Goal: Information Seeking & Learning: Learn about a topic

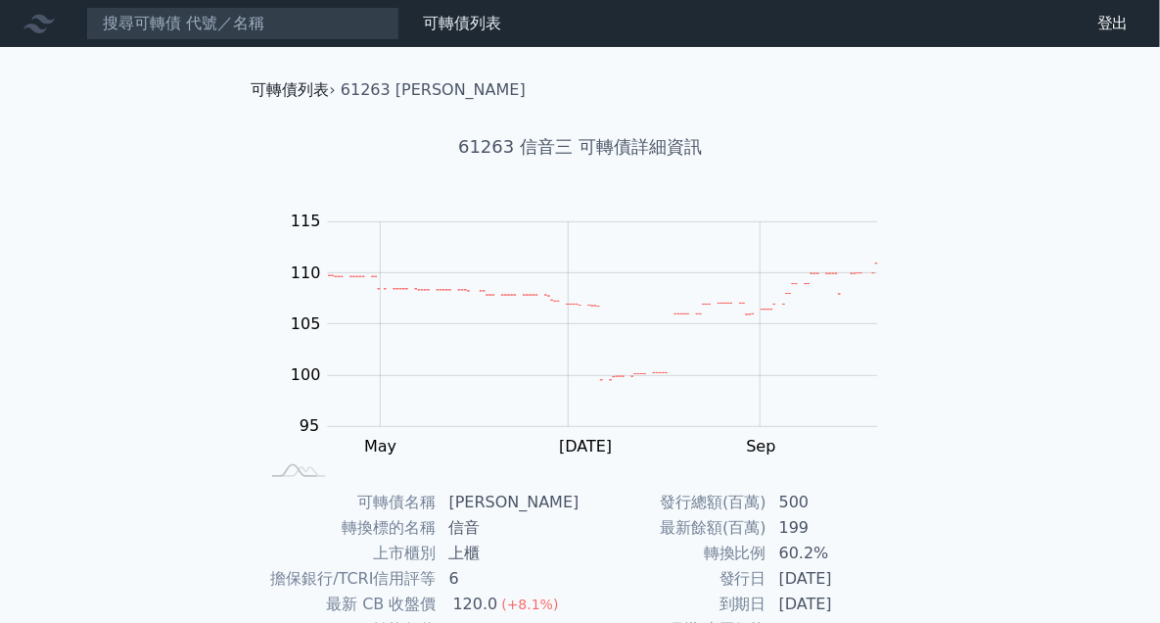
click at [254, 85] on link "可轉債列表" at bounding box center [291, 89] width 78 height 19
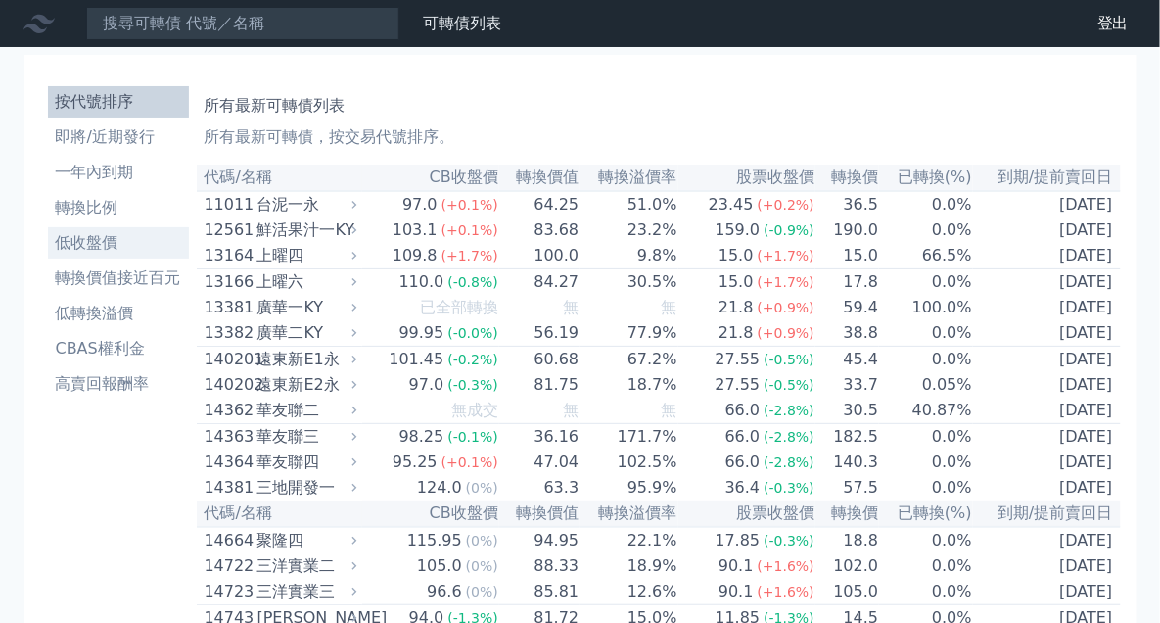
click at [132, 234] on li "低收盤價" at bounding box center [118, 242] width 141 height 23
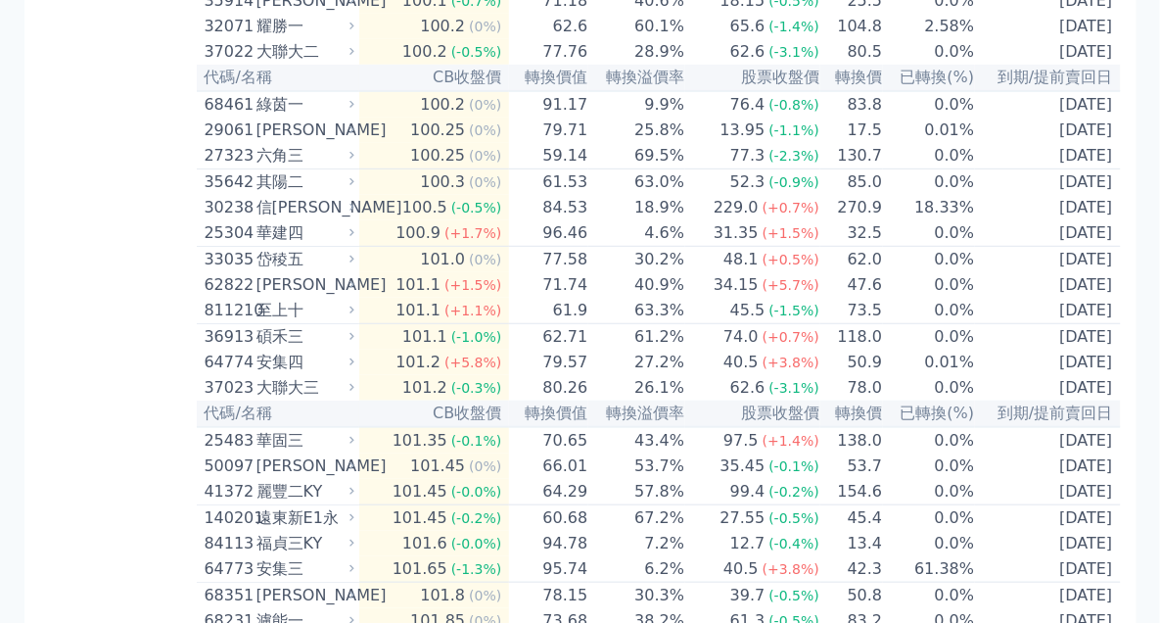
scroll to position [2461, 0]
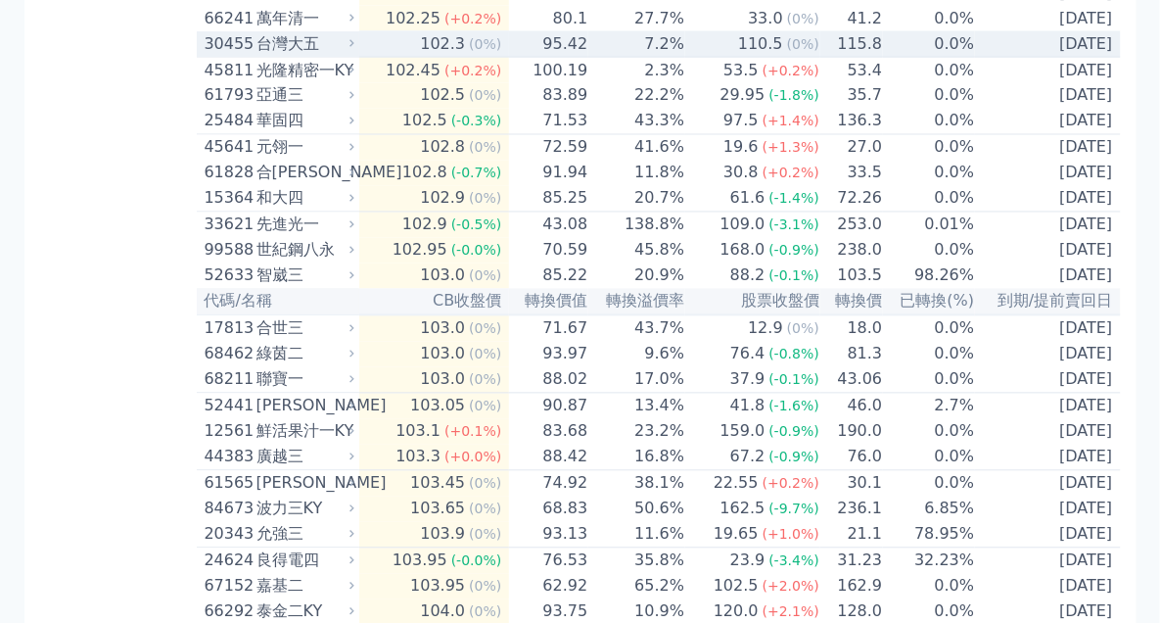
scroll to position [3244, 0]
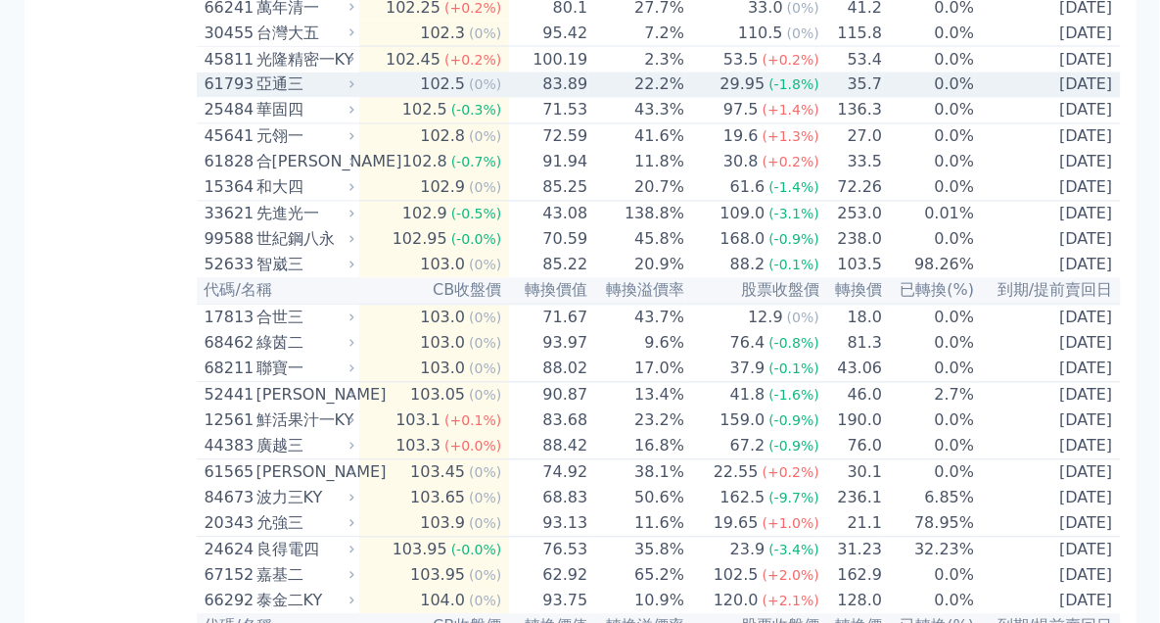
click at [337, 97] on div "亞通三" at bounding box center [303, 84] width 94 height 23
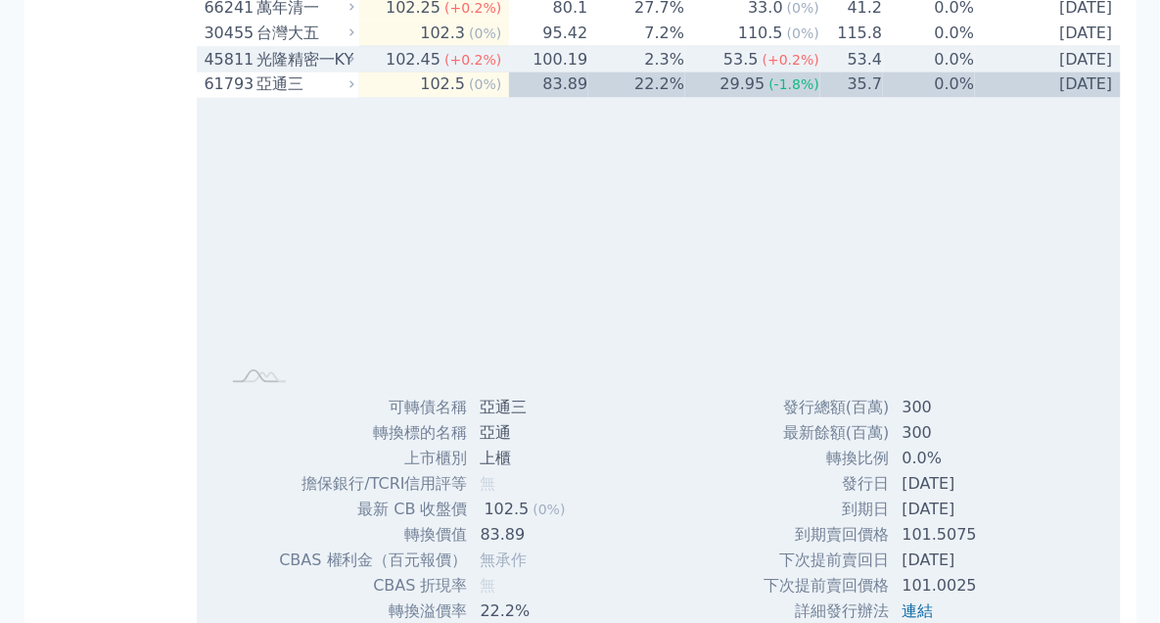
scroll to position [3467, 0]
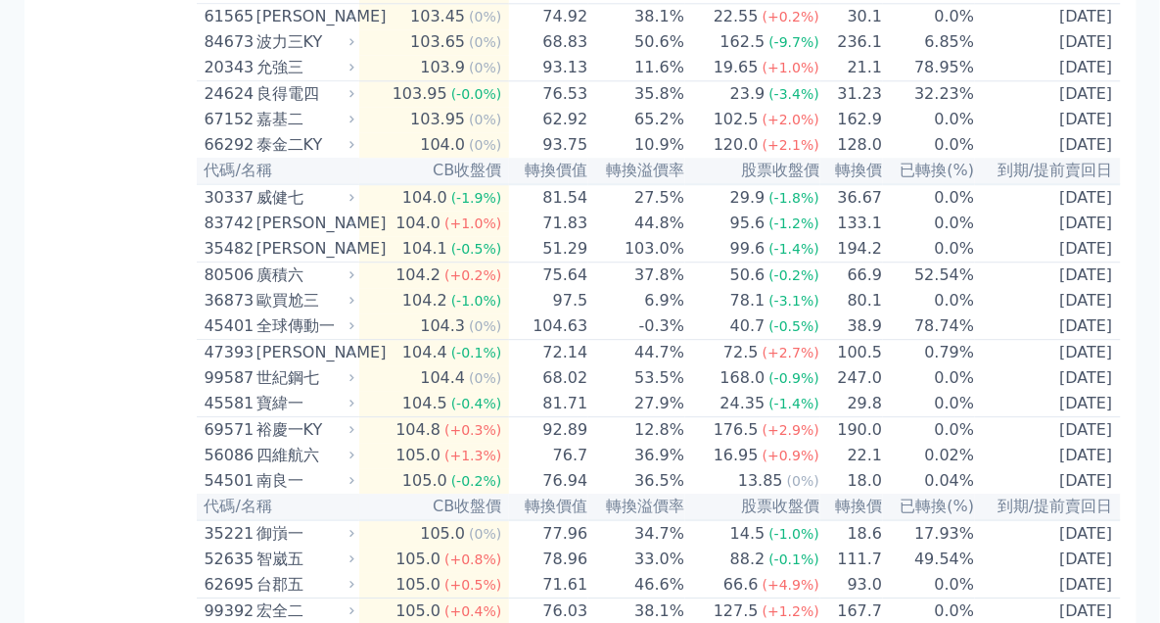
scroll to position [3803, 0]
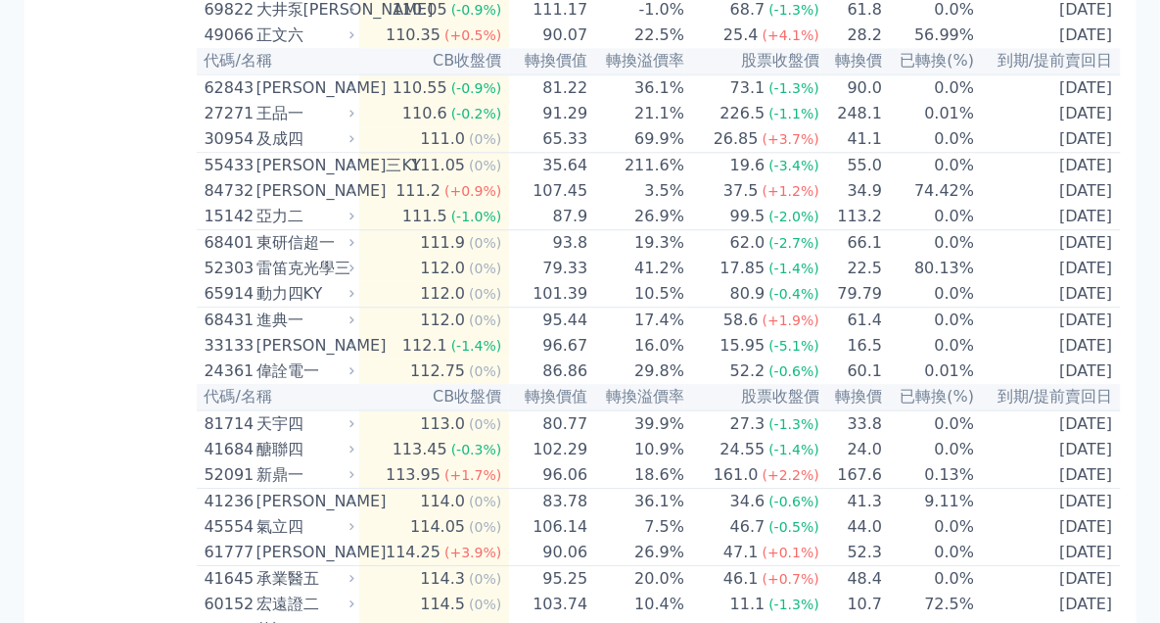
scroll to position [5816, 0]
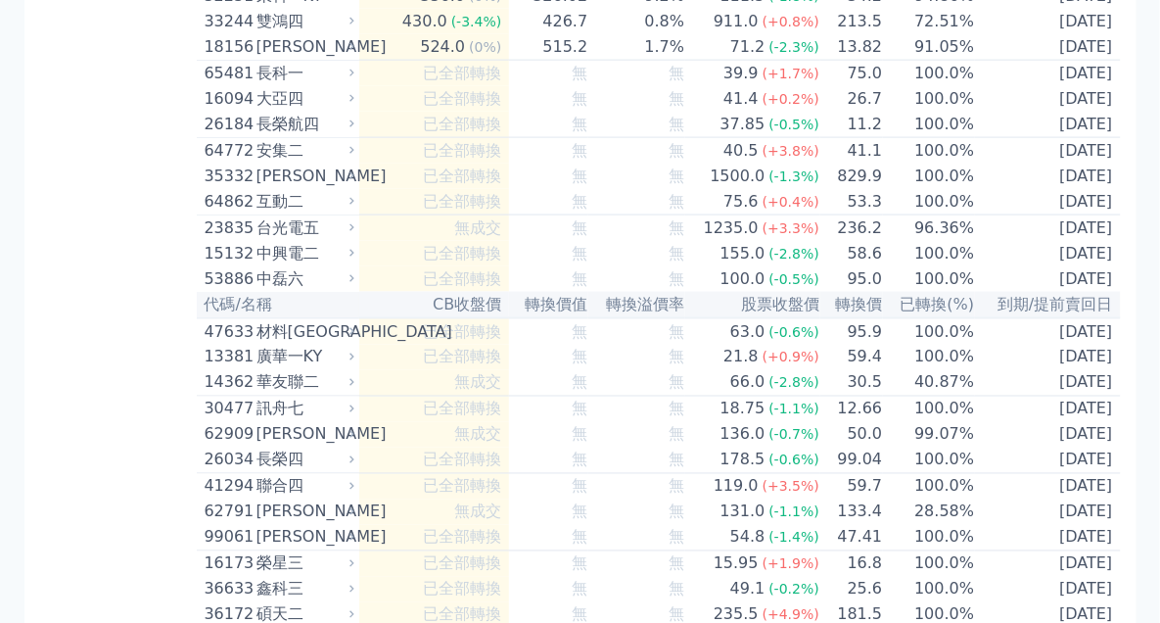
scroll to position [9620, 0]
